Goal: Transaction & Acquisition: Purchase product/service

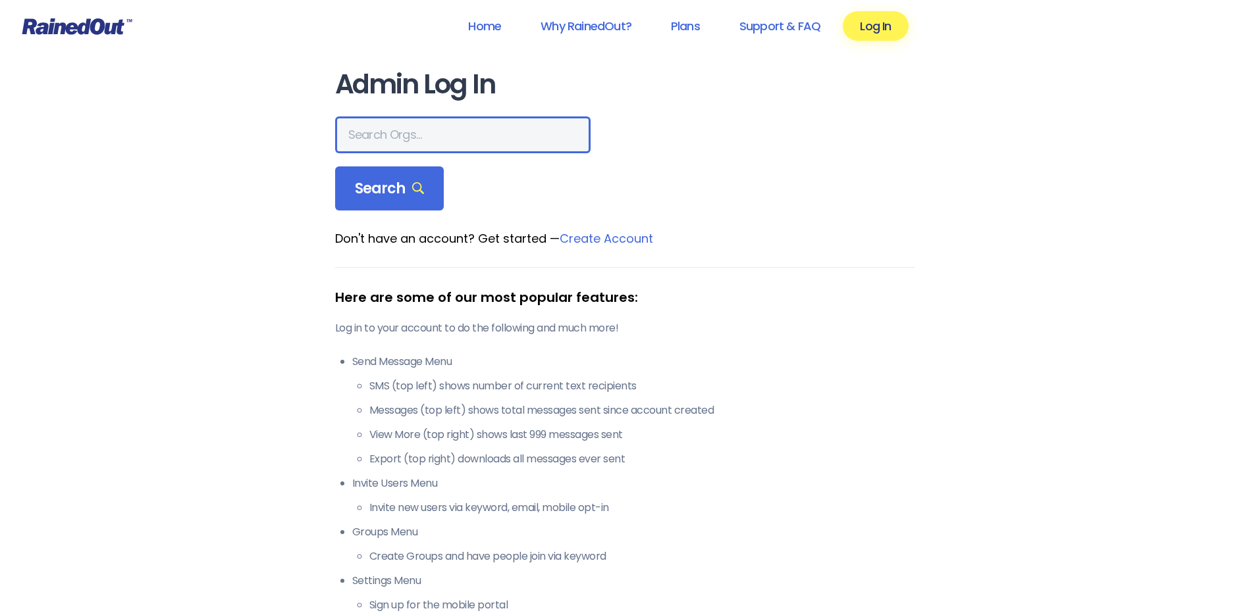
click at [407, 136] on input "text" at bounding box center [462, 135] width 255 height 37
type input "jewish family service"
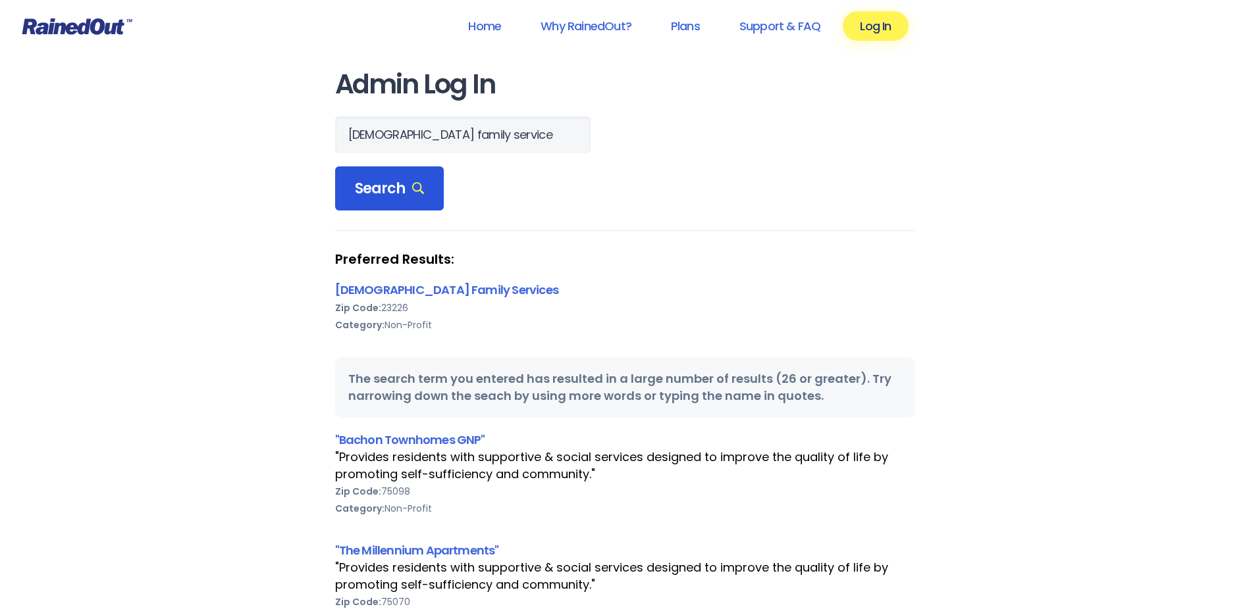
click at [393, 182] on span "Search" at bounding box center [390, 189] width 70 height 18
click at [403, 290] on link "[DEMOGRAPHIC_DATA] Family Services" at bounding box center [446, 290] width 223 height 16
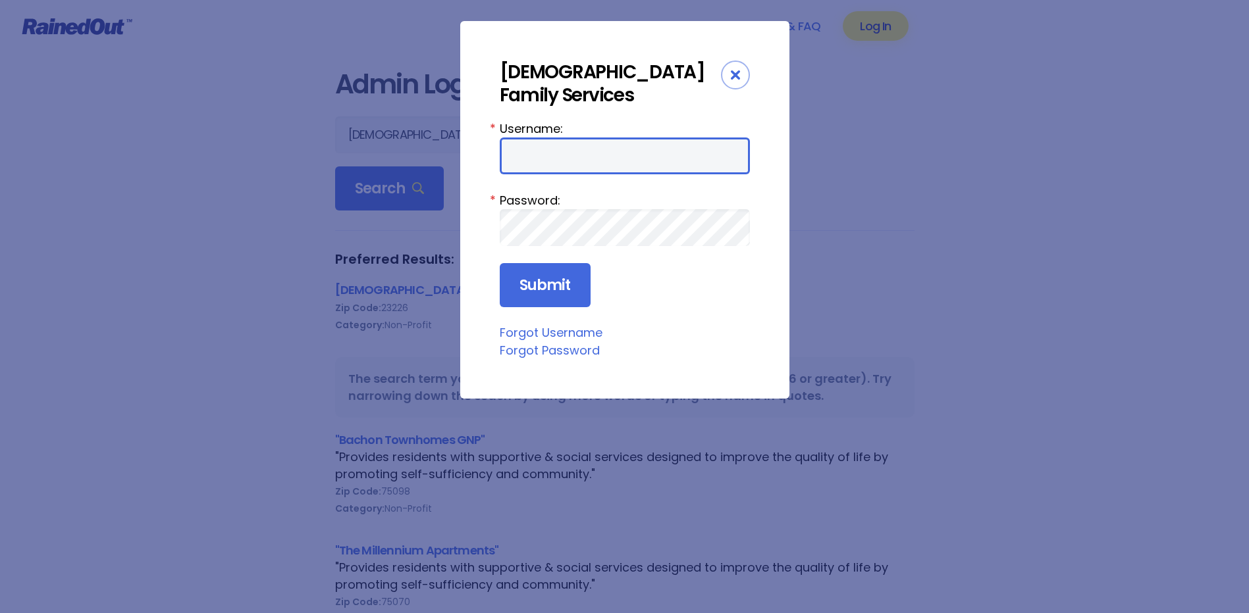
type input "tbaldwin"
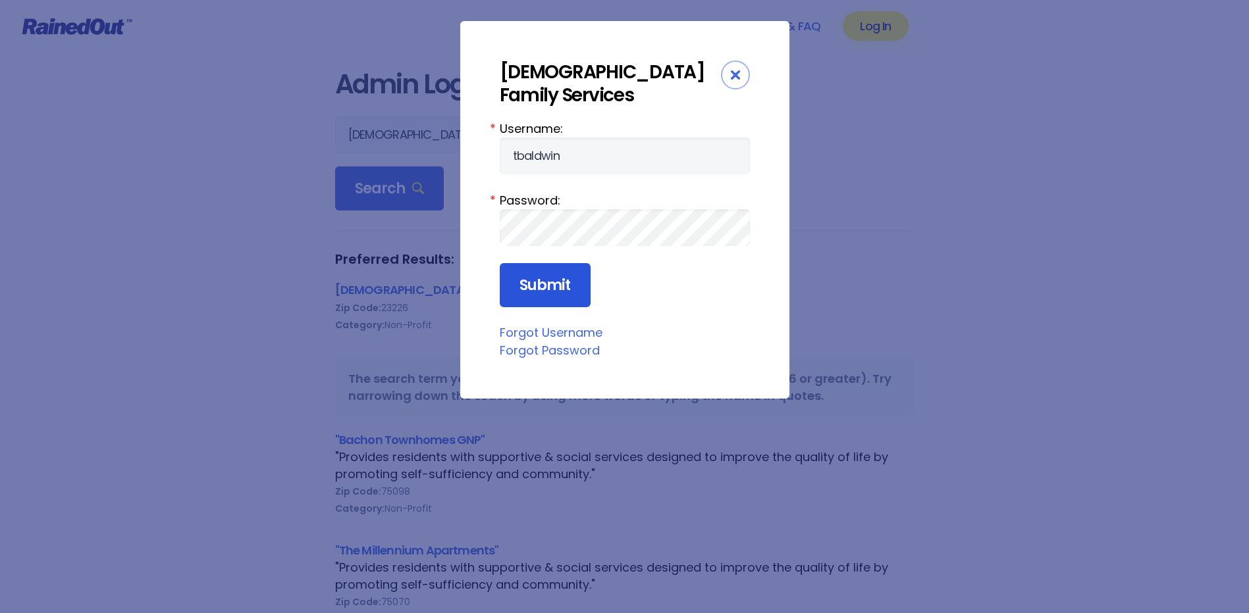
click at [553, 263] on input "Submit" at bounding box center [545, 285] width 91 height 45
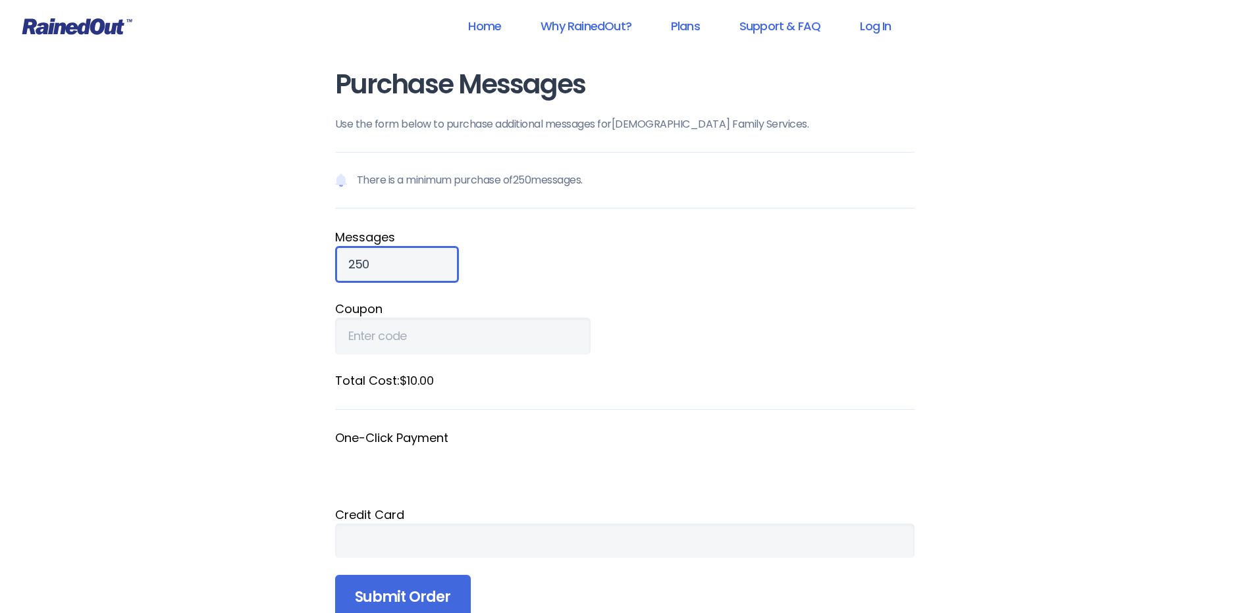
click at [387, 271] on input "250" at bounding box center [397, 264] width 124 height 37
click at [418, 263] on input "251" at bounding box center [397, 264] width 124 height 37
click at [418, 263] on input "252" at bounding box center [397, 264] width 124 height 37
click at [418, 263] on input "253" at bounding box center [397, 264] width 124 height 37
click at [418, 263] on input "254" at bounding box center [397, 264] width 124 height 37
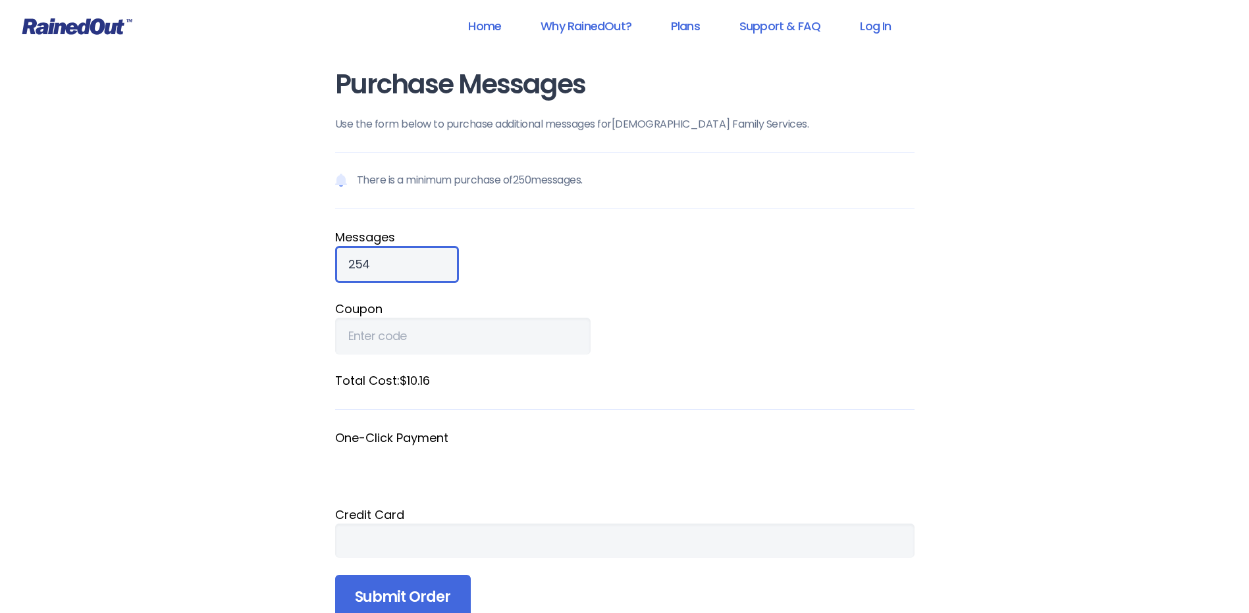
drag, startPoint x: 384, startPoint y: 265, endPoint x: 315, endPoint y: 266, distance: 69.1
click at [315, 266] on div "Purchase Messages Use the form below to purchase additional messages for [DEMOG…" at bounding box center [625, 363] width 632 height 727
type input "500"
click at [617, 247] on fieldset "Message s 500" at bounding box center [624, 255] width 579 height 55
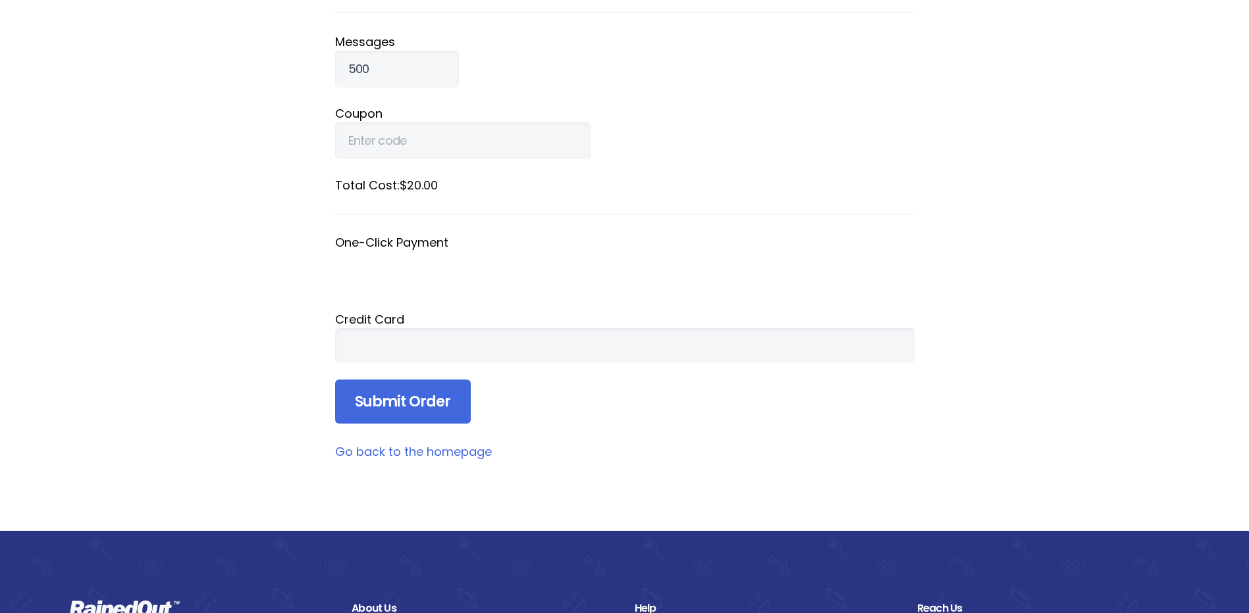
scroll to position [197, 0]
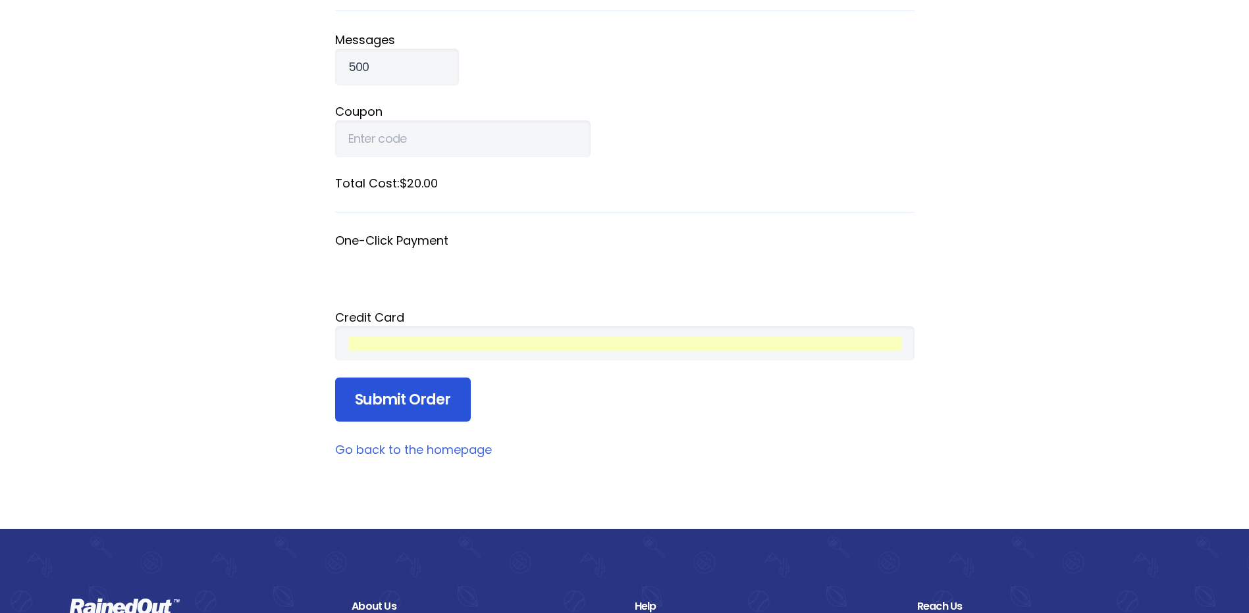
click at [407, 399] on input "Submit Order" at bounding box center [403, 400] width 136 height 45
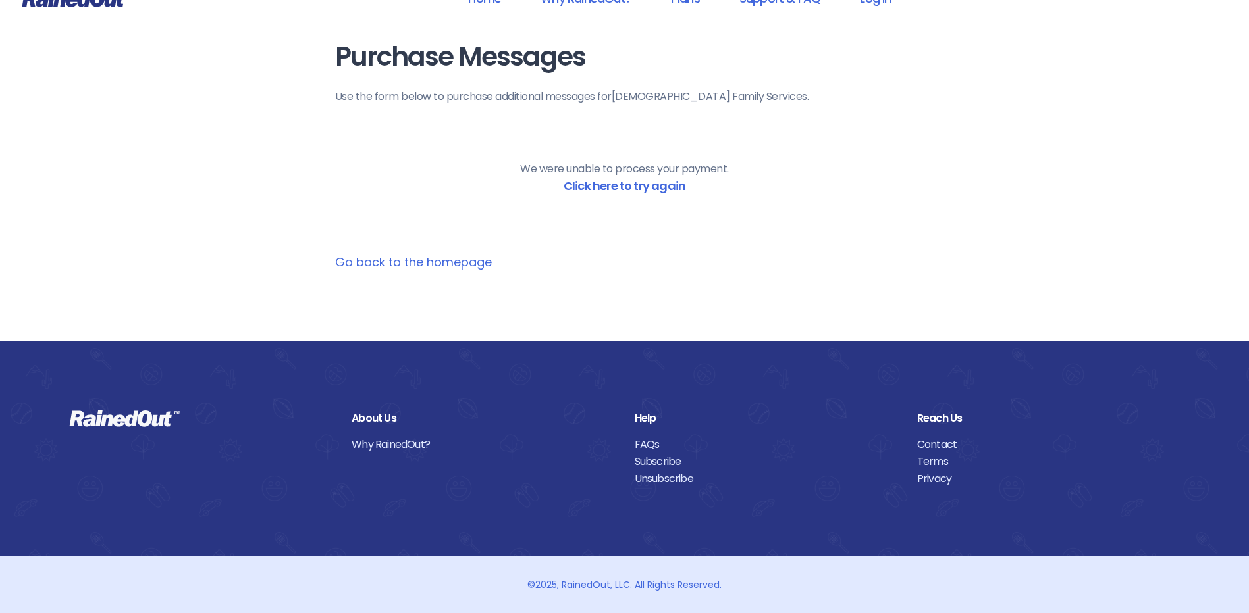
scroll to position [28, 0]
click at [615, 188] on link "Click here to try again" at bounding box center [624, 186] width 122 height 16
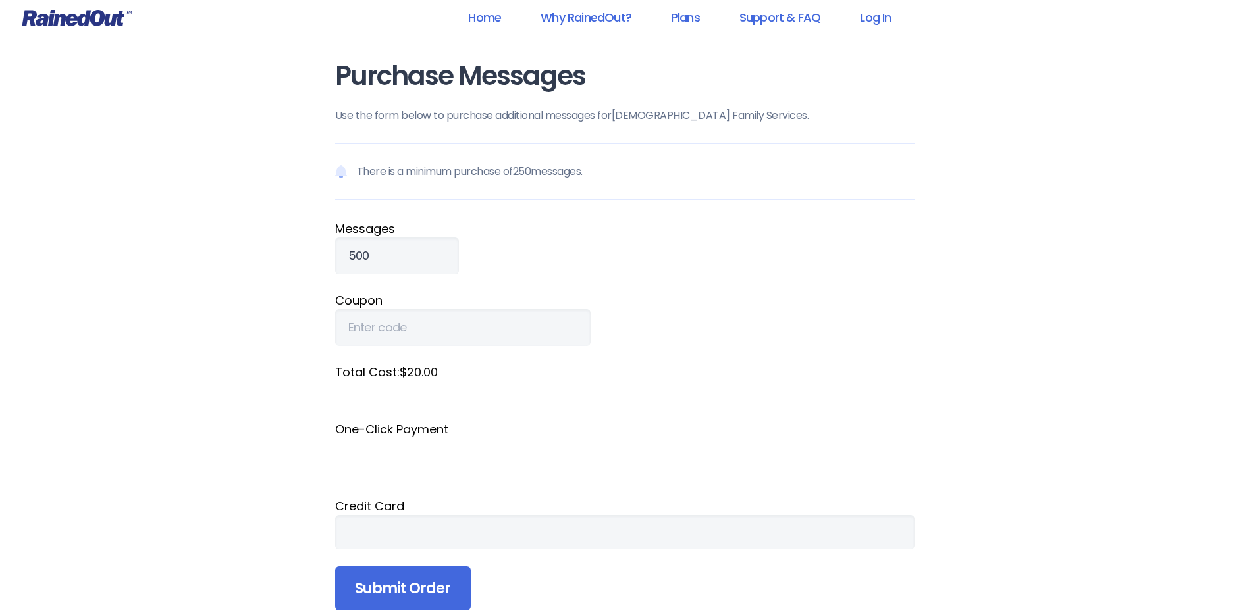
scroll to position [0, 0]
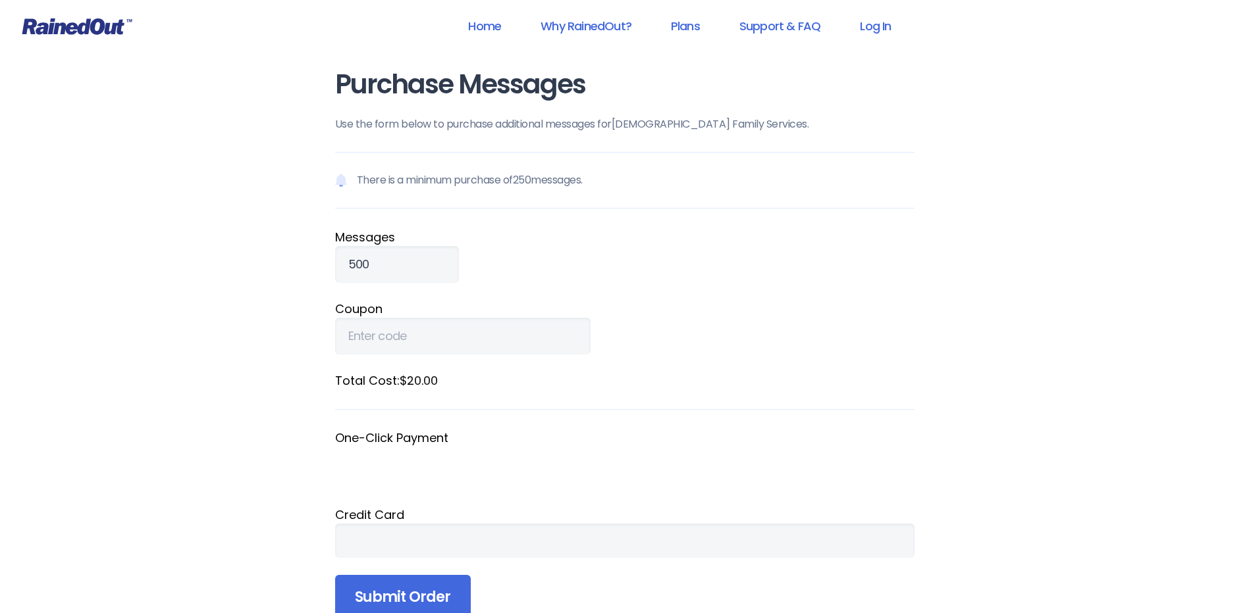
drag, startPoint x: 789, startPoint y: 304, endPoint x: 472, endPoint y: 316, distance: 317.5
click at [779, 303] on label "Coupon" at bounding box center [624, 309] width 579 height 18
click at [590, 318] on input "Coupon" at bounding box center [462, 336] width 255 height 37
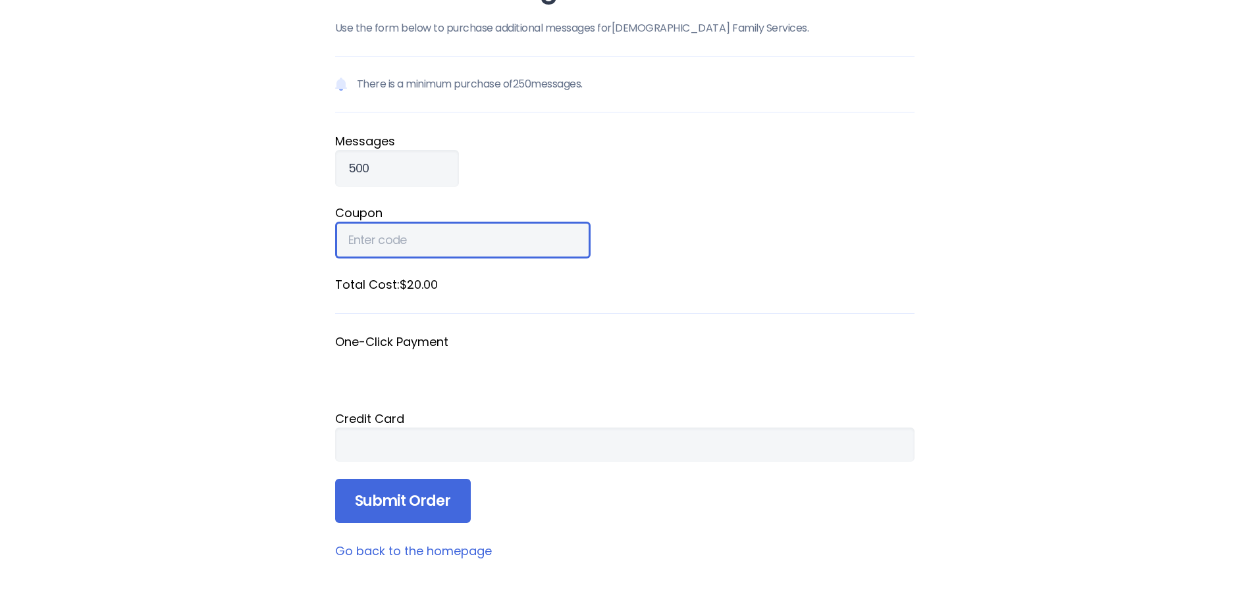
scroll to position [197, 0]
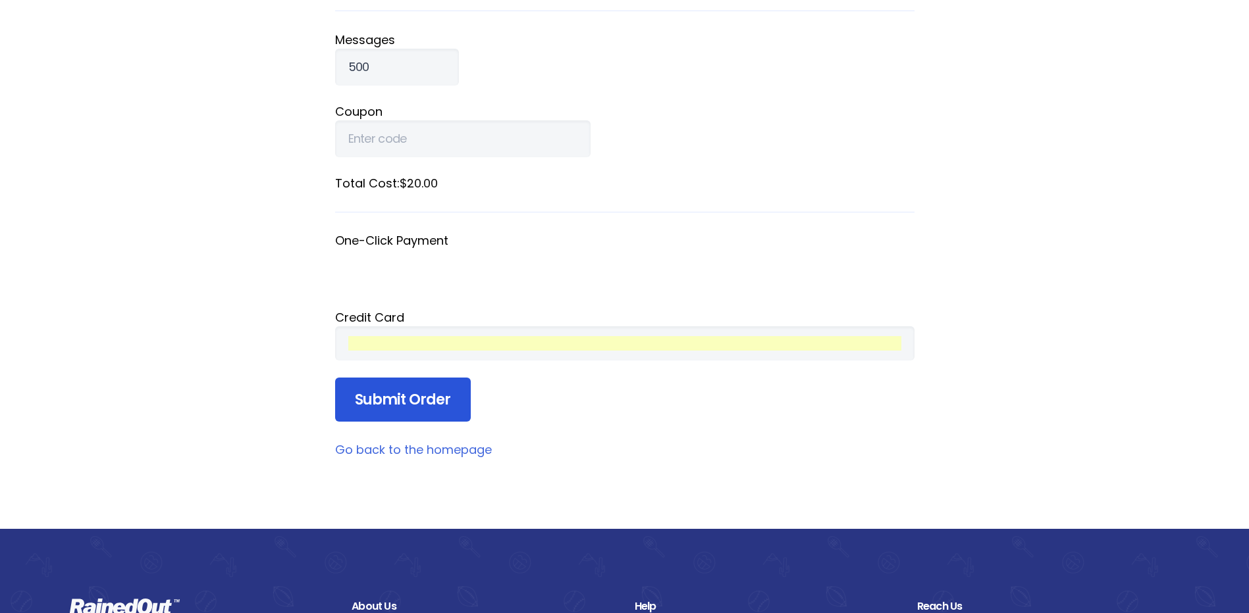
click at [406, 399] on input "Submit Order" at bounding box center [403, 400] width 136 height 45
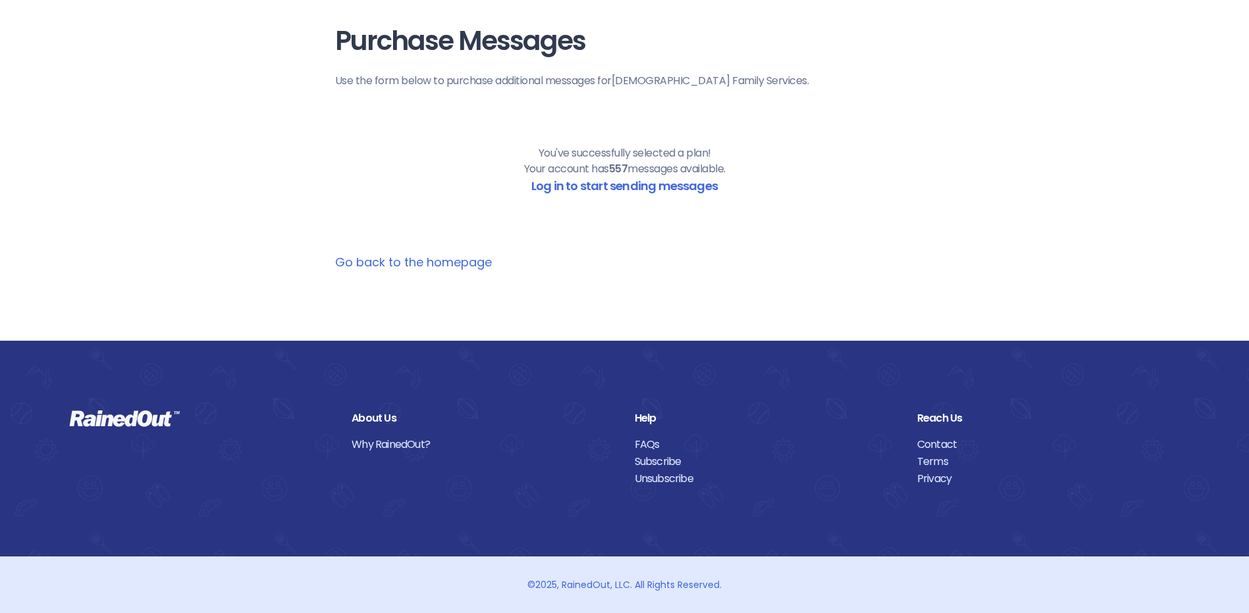
scroll to position [43, 0]
click at [605, 184] on link "Log in to start sending messages" at bounding box center [624, 186] width 186 height 16
